Goal: Information Seeking & Learning: Learn about a topic

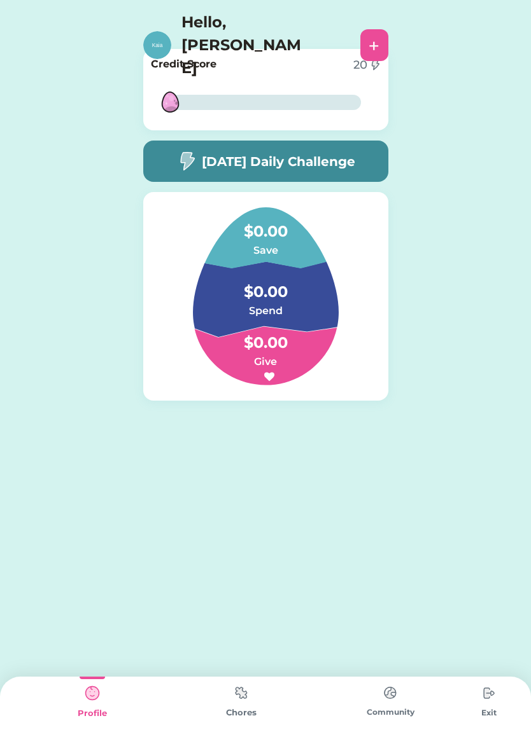
click at [313, 159] on h5 "[DATE] Daily Challenge" at bounding box center [278, 161] width 153 height 19
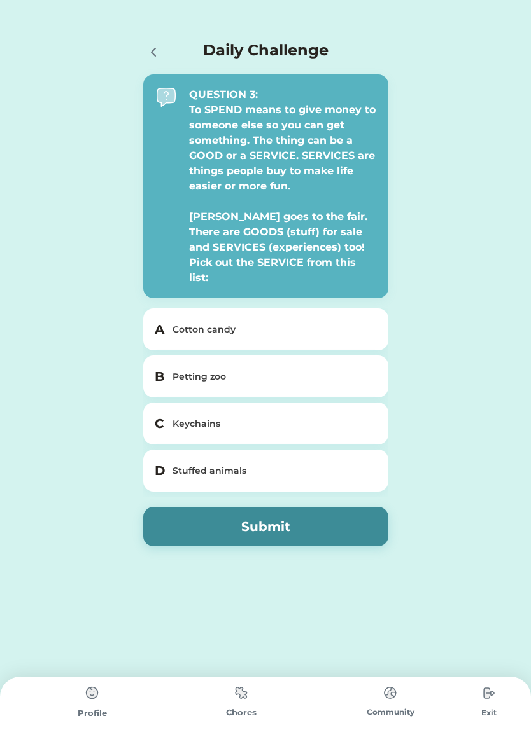
click at [6, 302] on div "Daily Challenge QUESTION 3: To SPEND means to give money to someone else so you…" at bounding box center [265, 305] width 531 height 610
click at [34, 299] on div "Daily Challenge QUESTION 3: To SPEND means to give money to someone else so you…" at bounding box center [265, 305] width 531 height 610
click at [64, 301] on div "Daily Challenge QUESTION 3: To SPEND means to give money to someone else so you…" at bounding box center [265, 305] width 531 height 610
click at [58, 309] on div "Daily Challenge QUESTION 3: To SPEND means to give money to someone else so you…" at bounding box center [265, 305] width 531 height 610
click at [441, 543] on div "Daily Challenge QUESTION 3: To SPEND means to give money to someone else so you…" at bounding box center [265, 305] width 531 height 610
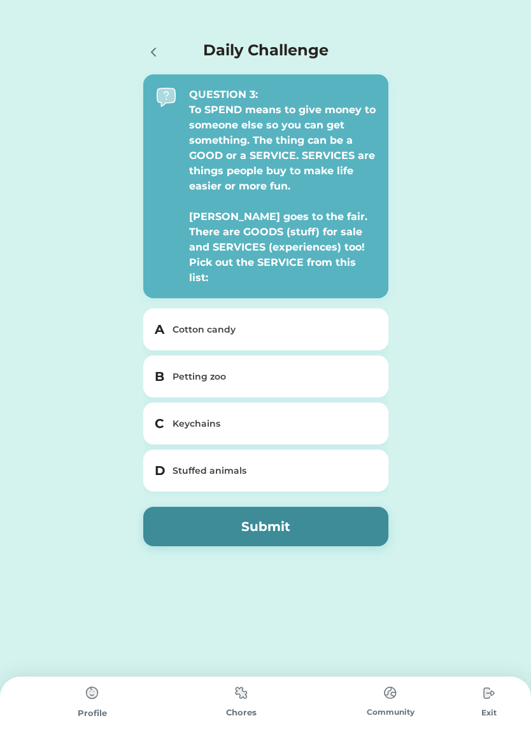
click at [286, 375] on div "B Petting zoo" at bounding box center [265, 377] width 245 height 42
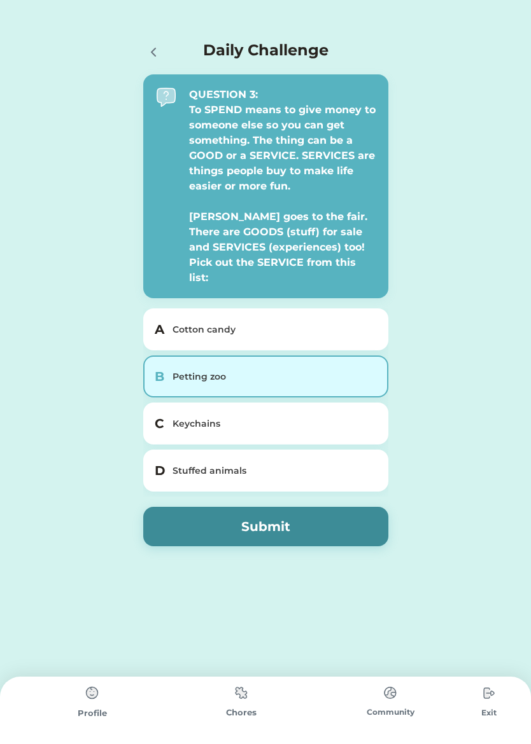
click at [256, 463] on div "D Stuffed animals" at bounding box center [265, 471] width 245 height 42
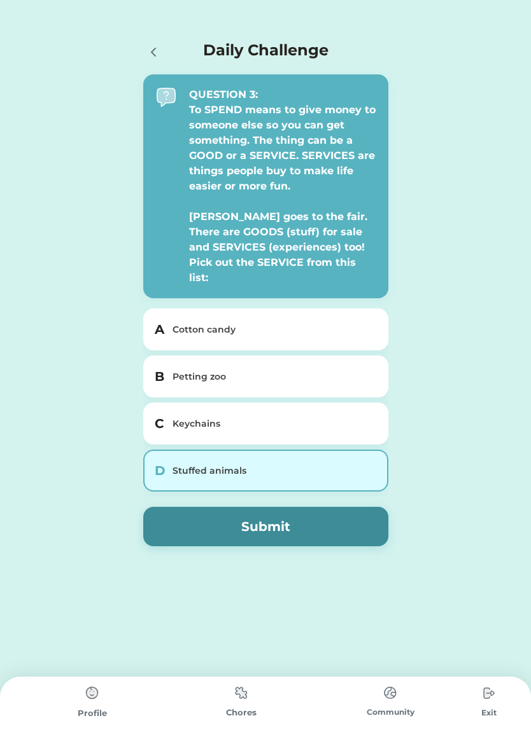
click at [208, 427] on div "C Keychains" at bounding box center [265, 424] width 245 height 42
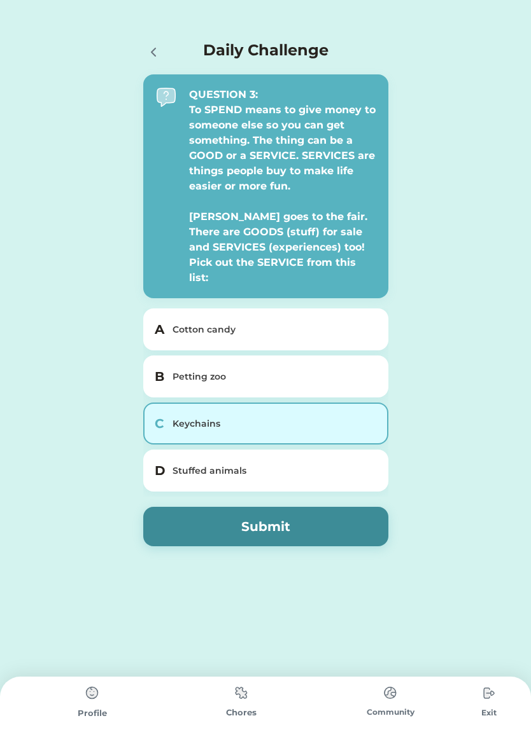
click at [274, 370] on div "B Petting zoo" at bounding box center [265, 377] width 245 height 42
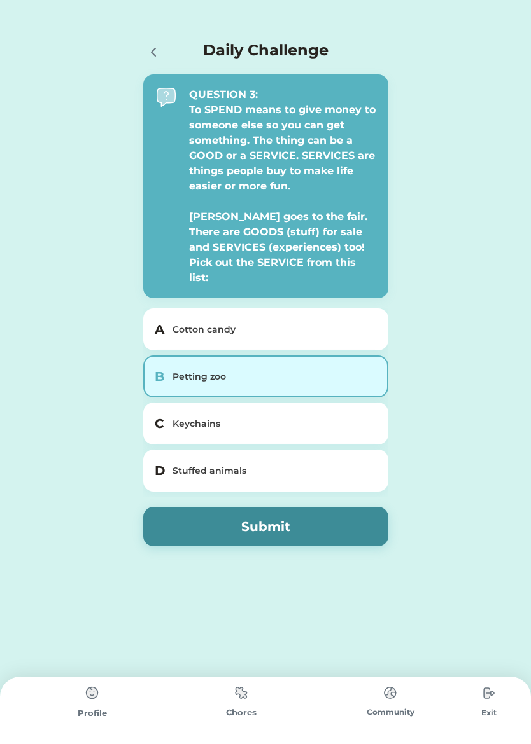
click at [289, 464] on div "Stuffed animals" at bounding box center [273, 470] width 202 height 13
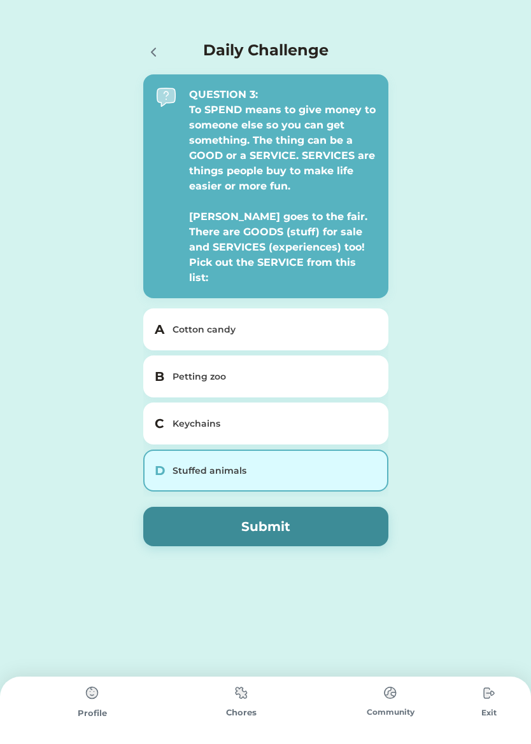
click at [293, 450] on div "D Stuffed animals" at bounding box center [265, 471] width 245 height 42
click at [320, 507] on button "Submit" at bounding box center [265, 526] width 245 height 39
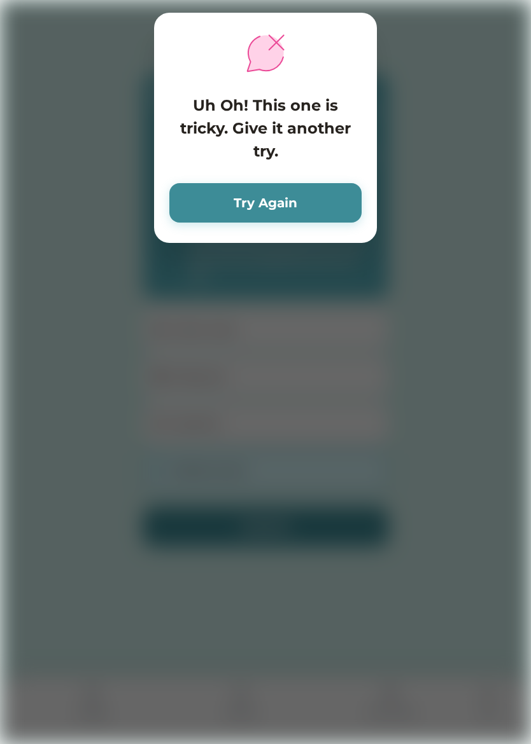
click at [300, 216] on button "Try Again" at bounding box center [265, 202] width 192 height 39
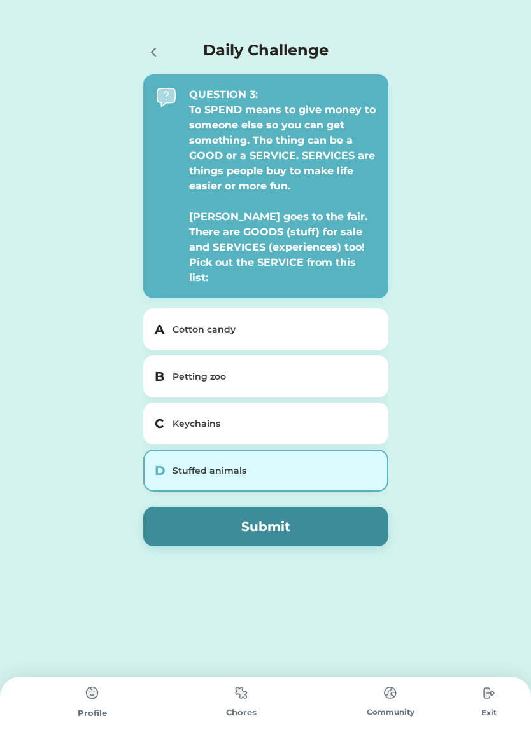
click at [212, 370] on div "Petting zoo" at bounding box center [273, 376] width 202 height 13
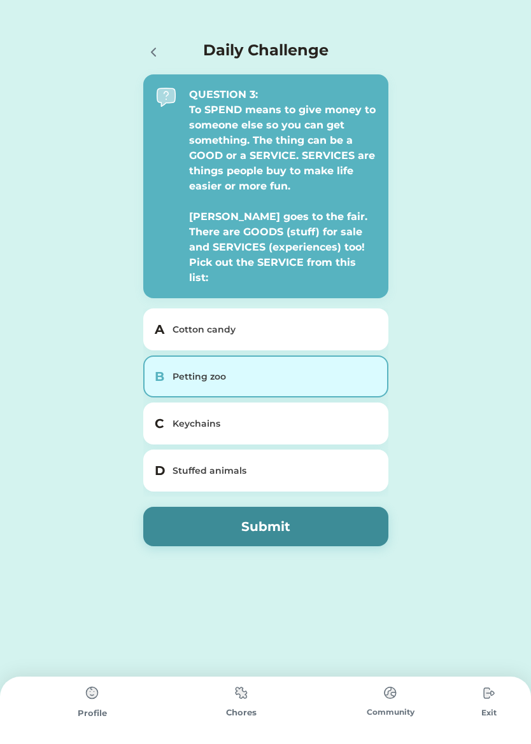
click at [240, 520] on button "Submit" at bounding box center [265, 526] width 245 height 39
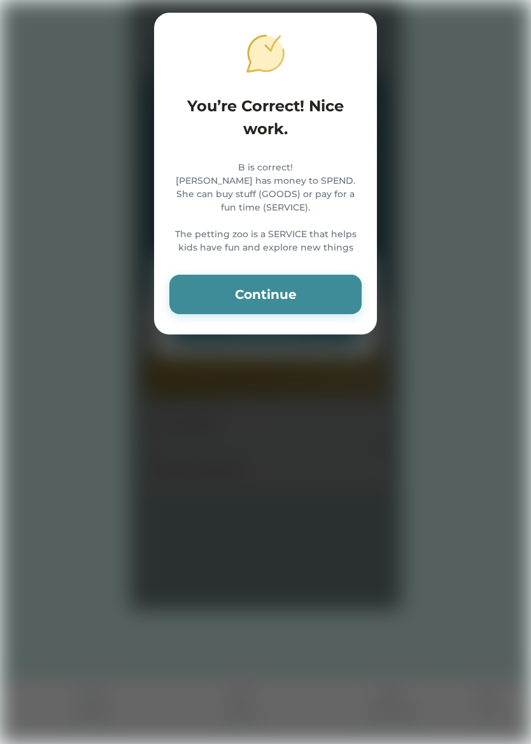
click at [290, 314] on button "Continue" at bounding box center [265, 294] width 192 height 39
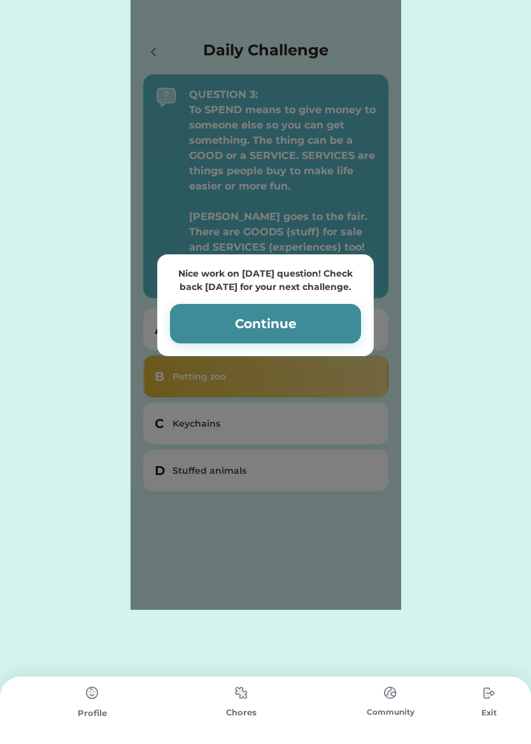
click at [299, 315] on button "Continue" at bounding box center [265, 323] width 191 height 39
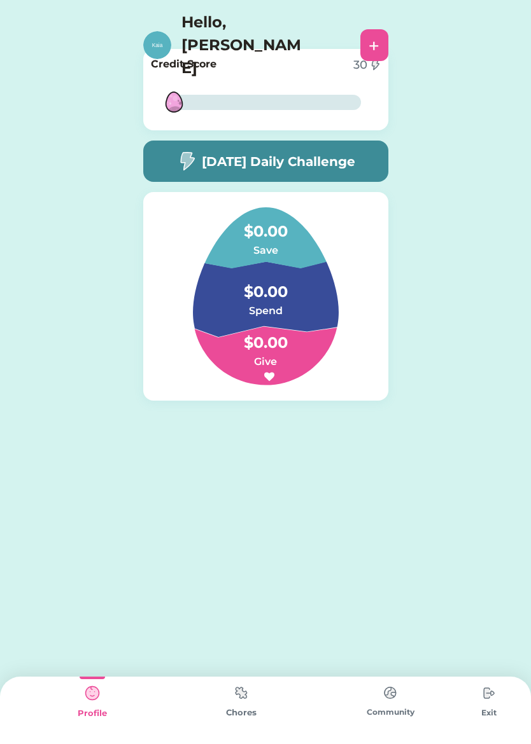
click at [7, 377] on div "Nice work on [DATE] question! Check back [DATE] for your next challenge. Contin…" at bounding box center [265, 245] width 531 height 490
click at [8, 340] on div "Nice work on [DATE] question! Check back [DATE] for your next challenge. Contin…" at bounding box center [265, 245] width 531 height 490
click at [240, 698] on img at bounding box center [240, 693] width 25 height 25
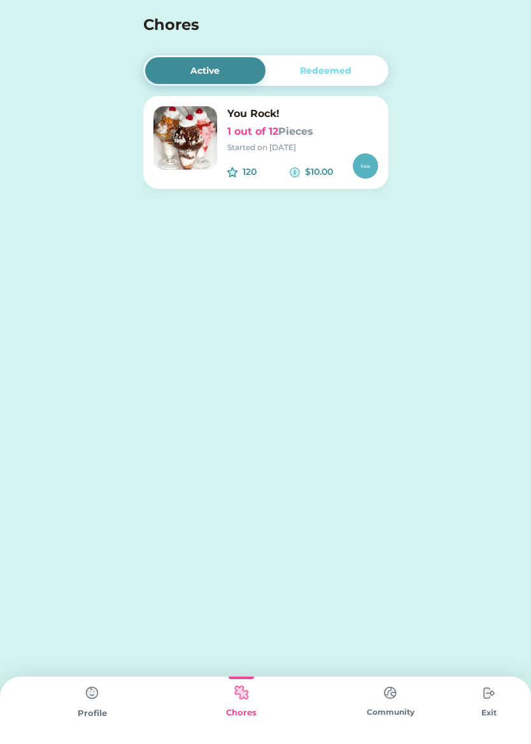
click at [261, 150] on div "Started on [DATE]" at bounding box center [302, 147] width 151 height 11
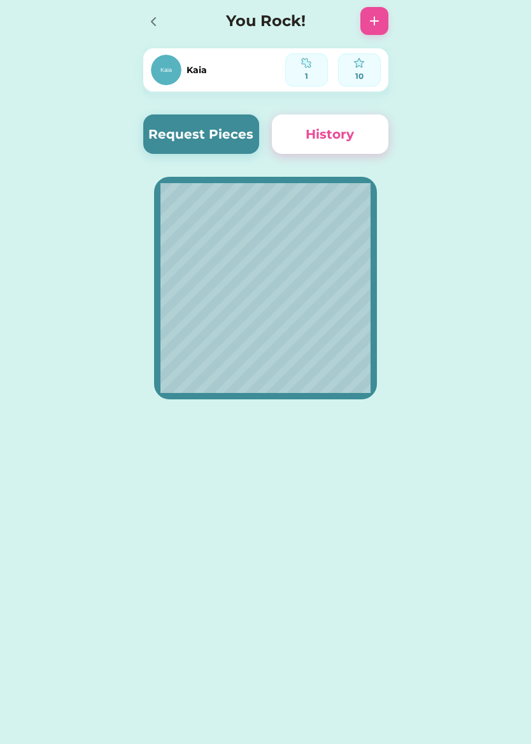
click at [198, 134] on button "Request Pieces" at bounding box center [201, 134] width 116 height 39
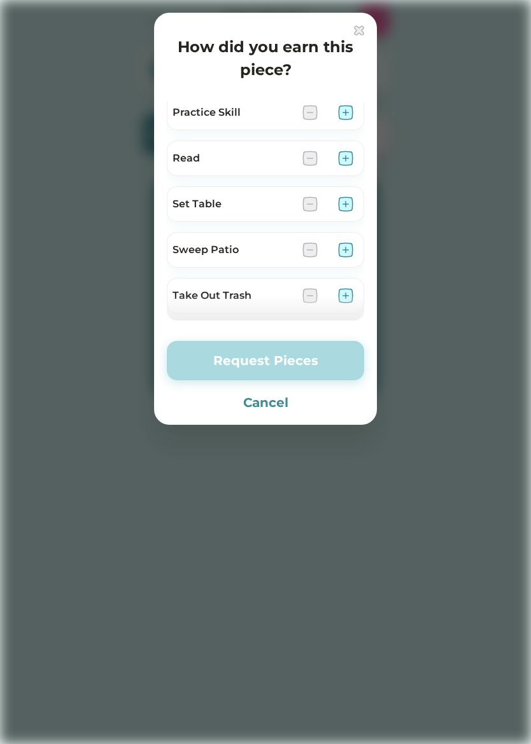
scroll to position [663, 0]
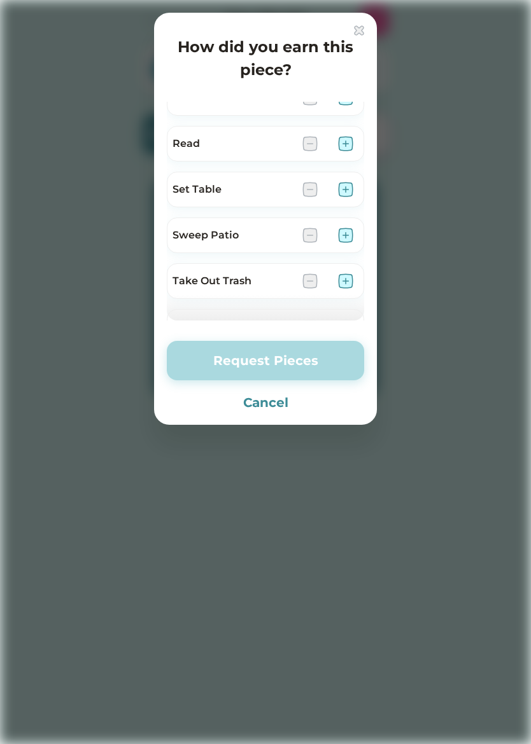
click at [370, 236] on div "How did you earn this piece? Brush Teeth Clean Bathroom Clean Out Car Clean Roo…" at bounding box center [265, 219] width 223 height 412
click at [412, 220] on div at bounding box center [265, 372] width 531 height 744
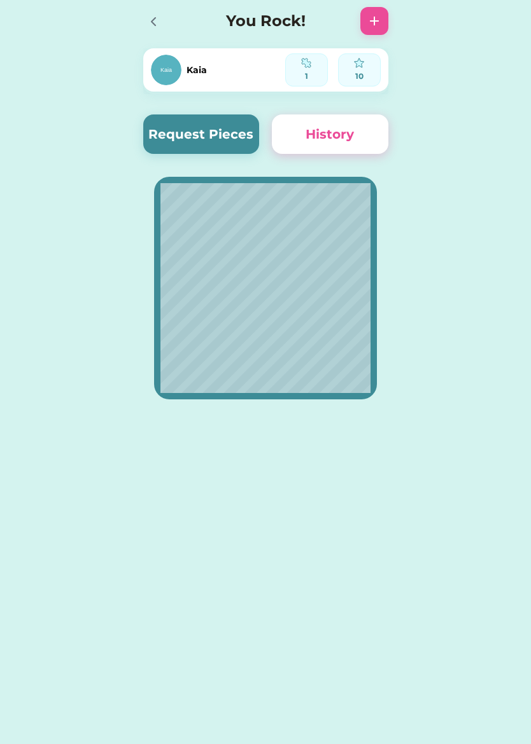
click at [469, 528] on div "Active Redeemed You Rock! 1 out of 12 Pieces Started on [DATE] 120 $10.00 Kaia …" at bounding box center [265, 372] width 531 height 744
click at [200, 123] on button "Request Pieces" at bounding box center [201, 134] width 116 height 39
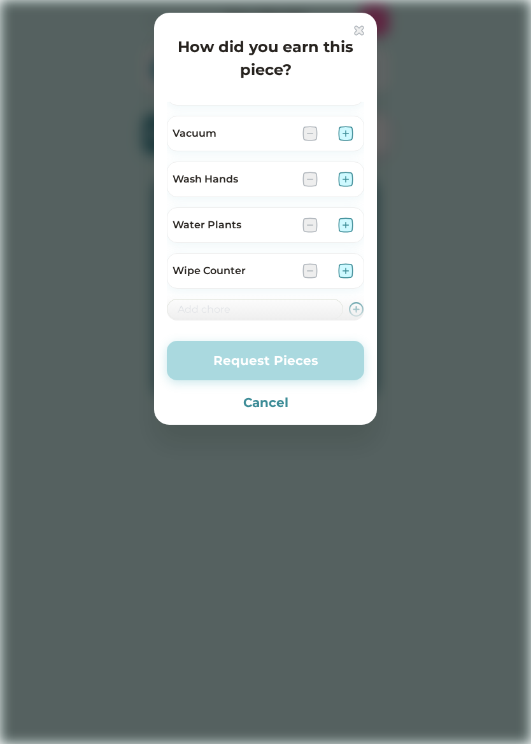
scroll to position [861, 0]
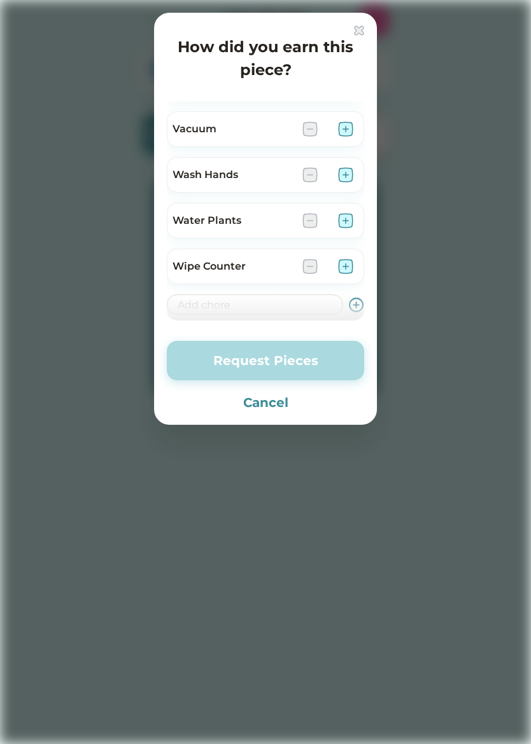
click at [233, 398] on button "Cancel" at bounding box center [265, 402] width 197 height 19
